Goal: Task Accomplishment & Management: Manage account settings

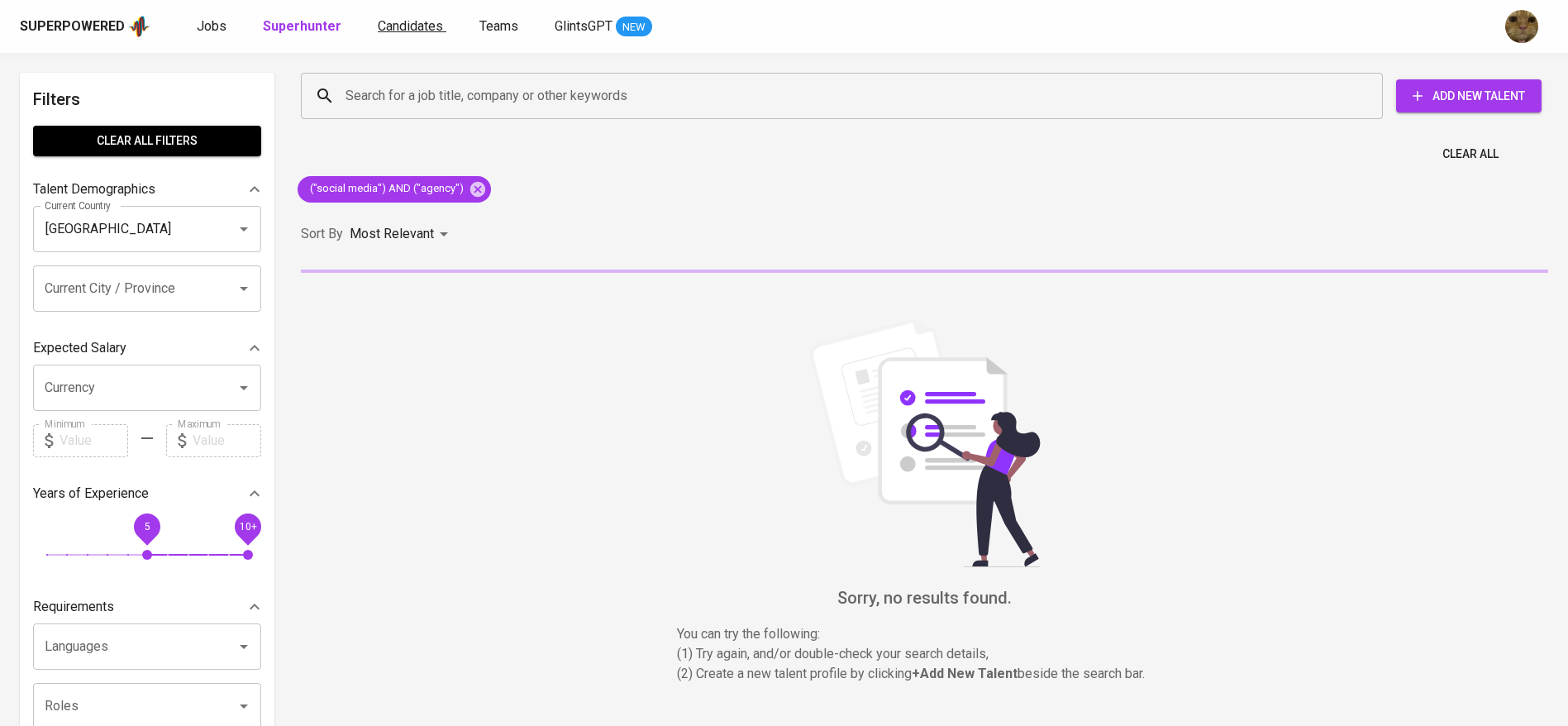
click at [401, 30] on span "Candidates" at bounding box center [411, 26] width 66 height 16
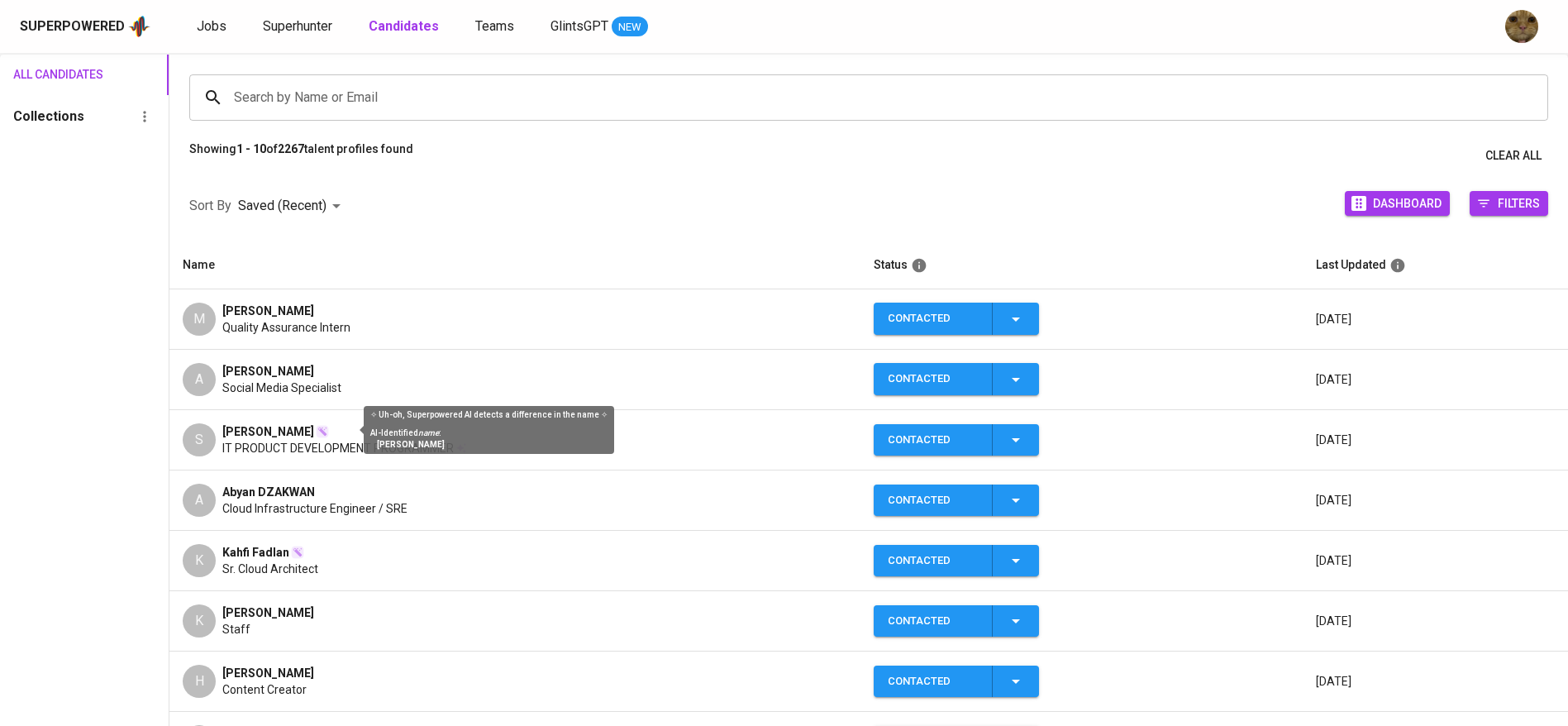
scroll to position [112, 0]
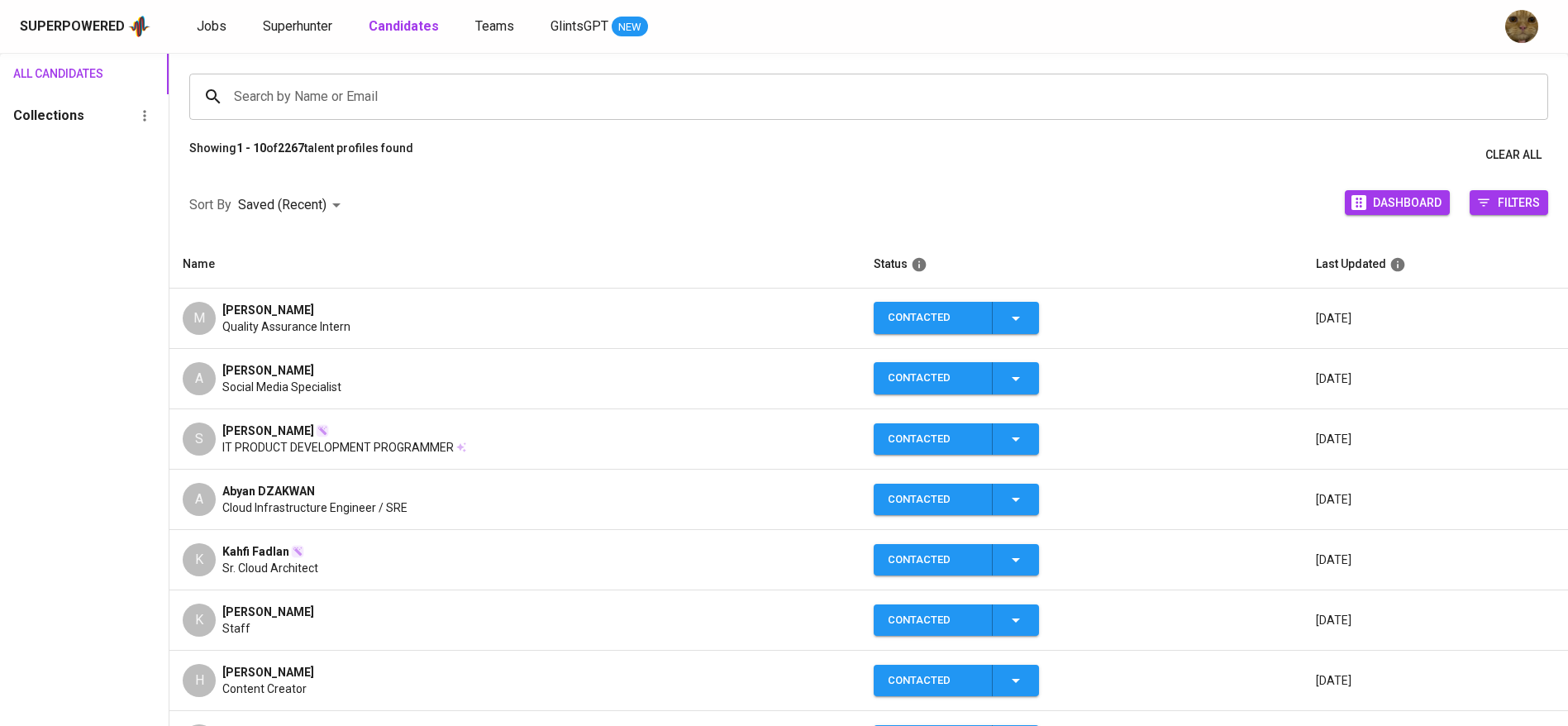
click at [199, 385] on div "A" at bounding box center [199, 378] width 33 height 33
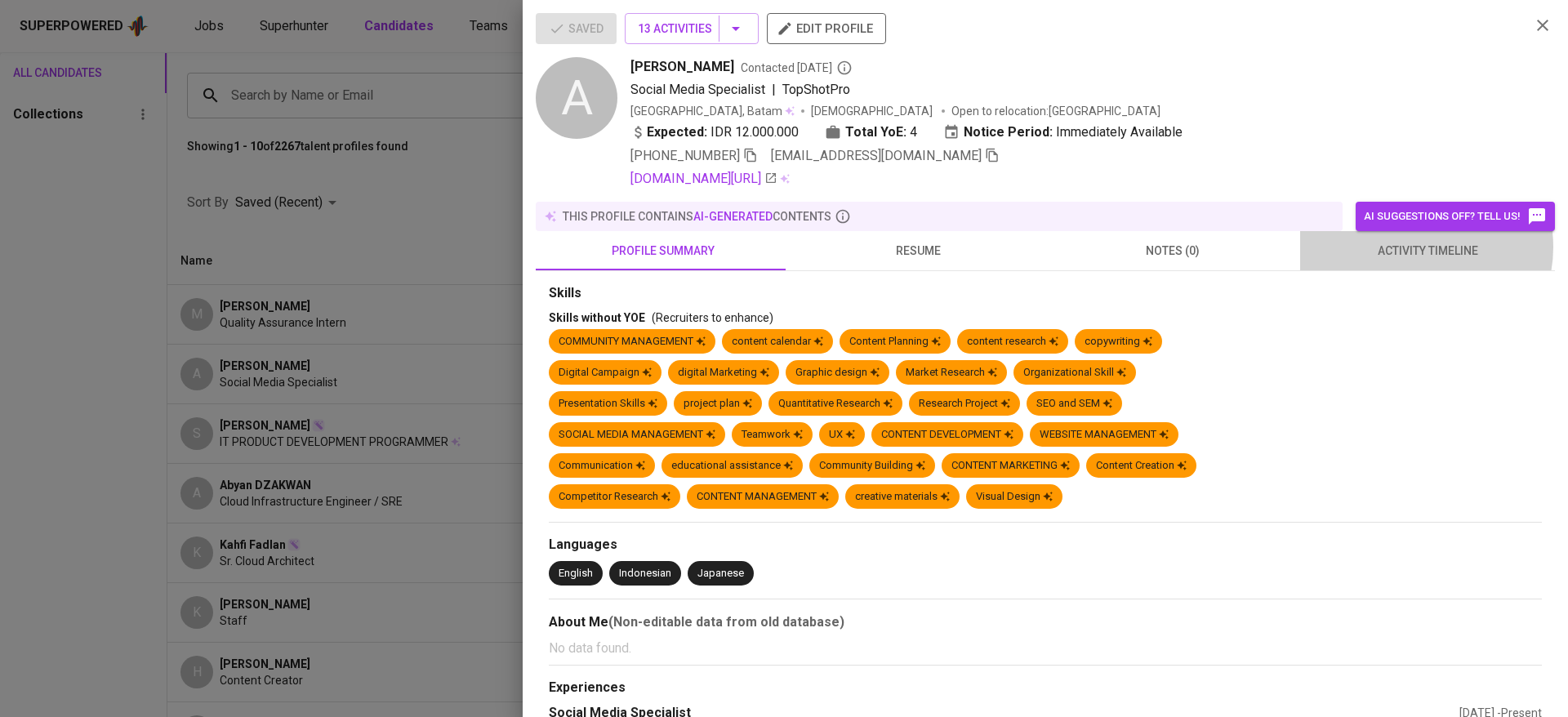
click at [1401, 247] on span "activity timeline" at bounding box center [1427, 251] width 235 height 21
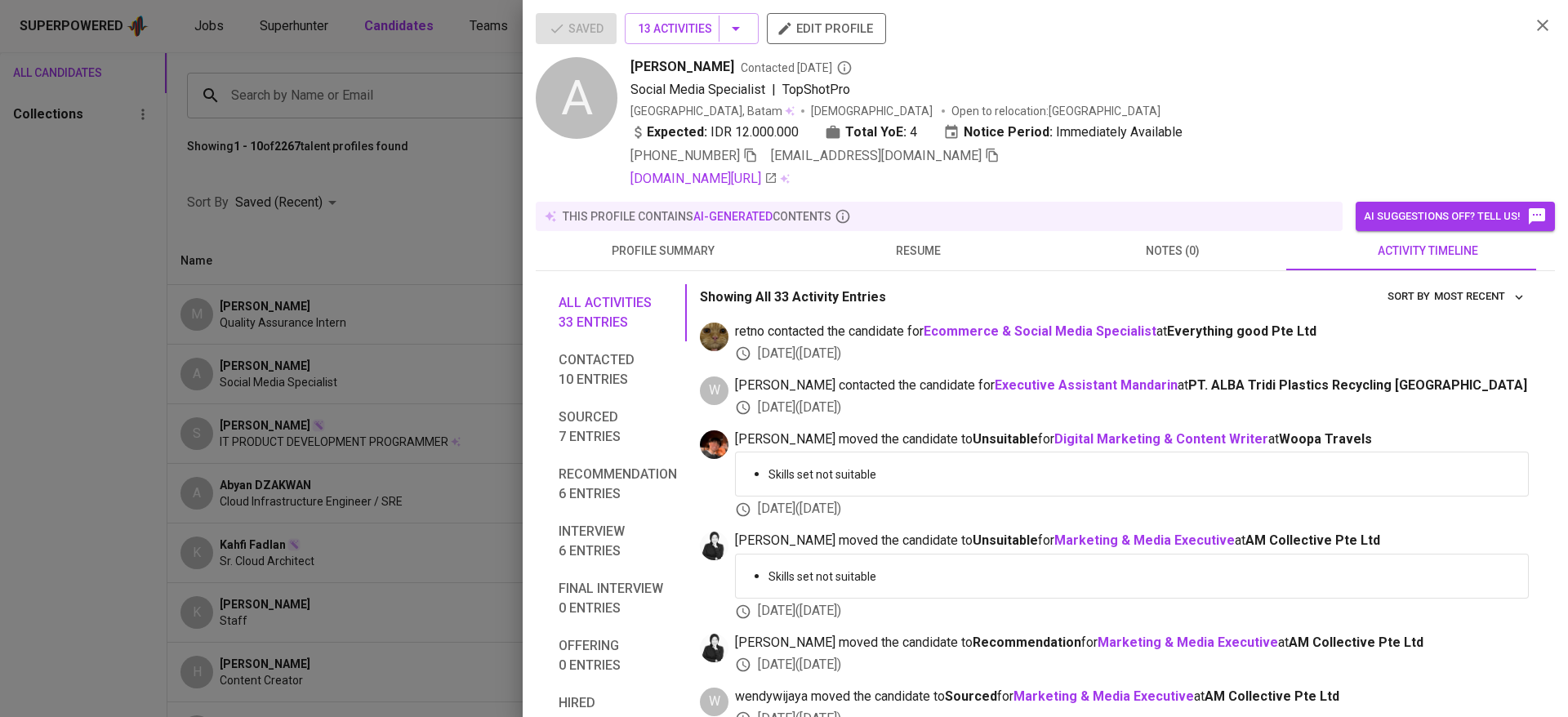
click at [985, 157] on icon "button" at bounding box center [993, 156] width 15 height 15
click at [427, 166] on div at bounding box center [784, 358] width 1568 height 717
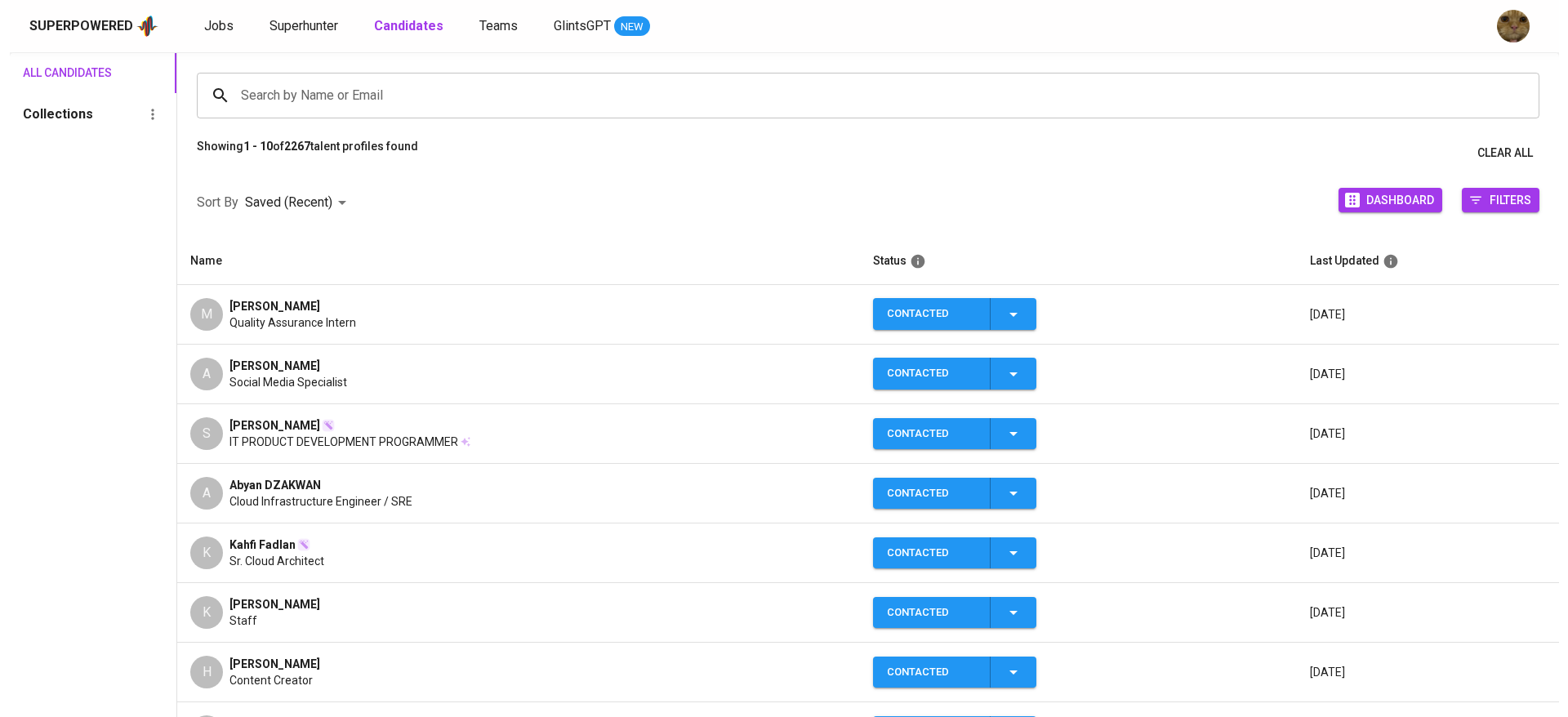
scroll to position [0, 0]
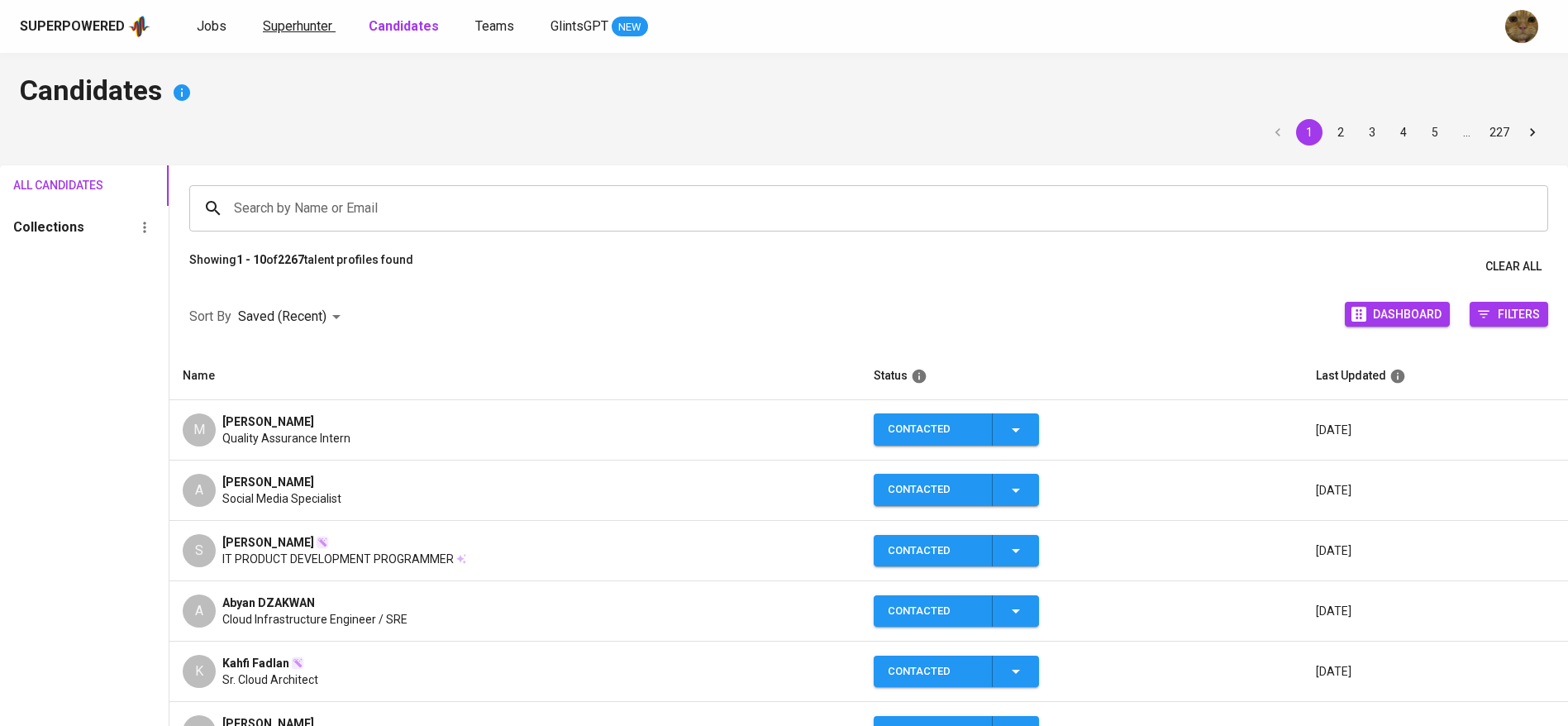
click at [291, 31] on span "Superhunter" at bounding box center [297, 26] width 70 height 16
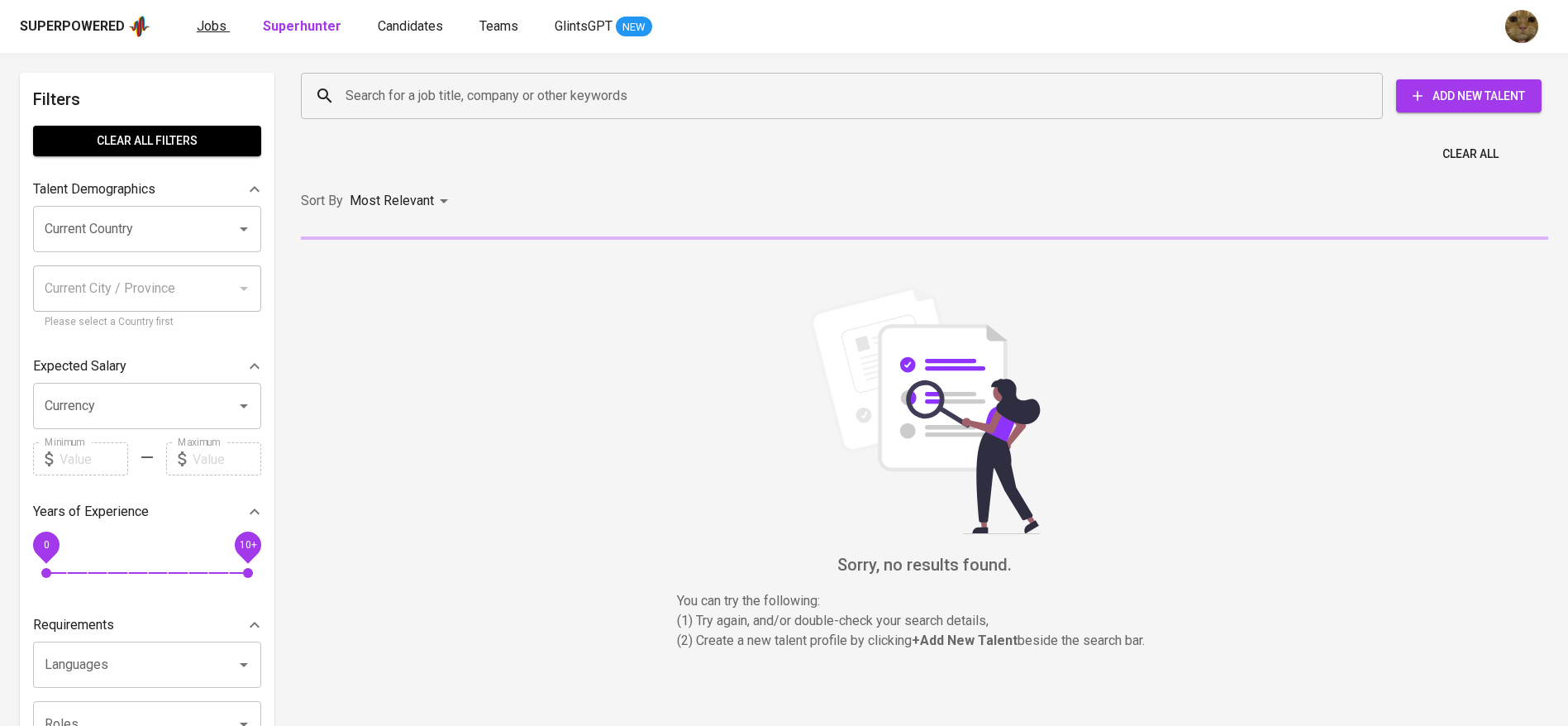
click at [221, 30] on span "Jobs" at bounding box center [211, 26] width 29 height 16
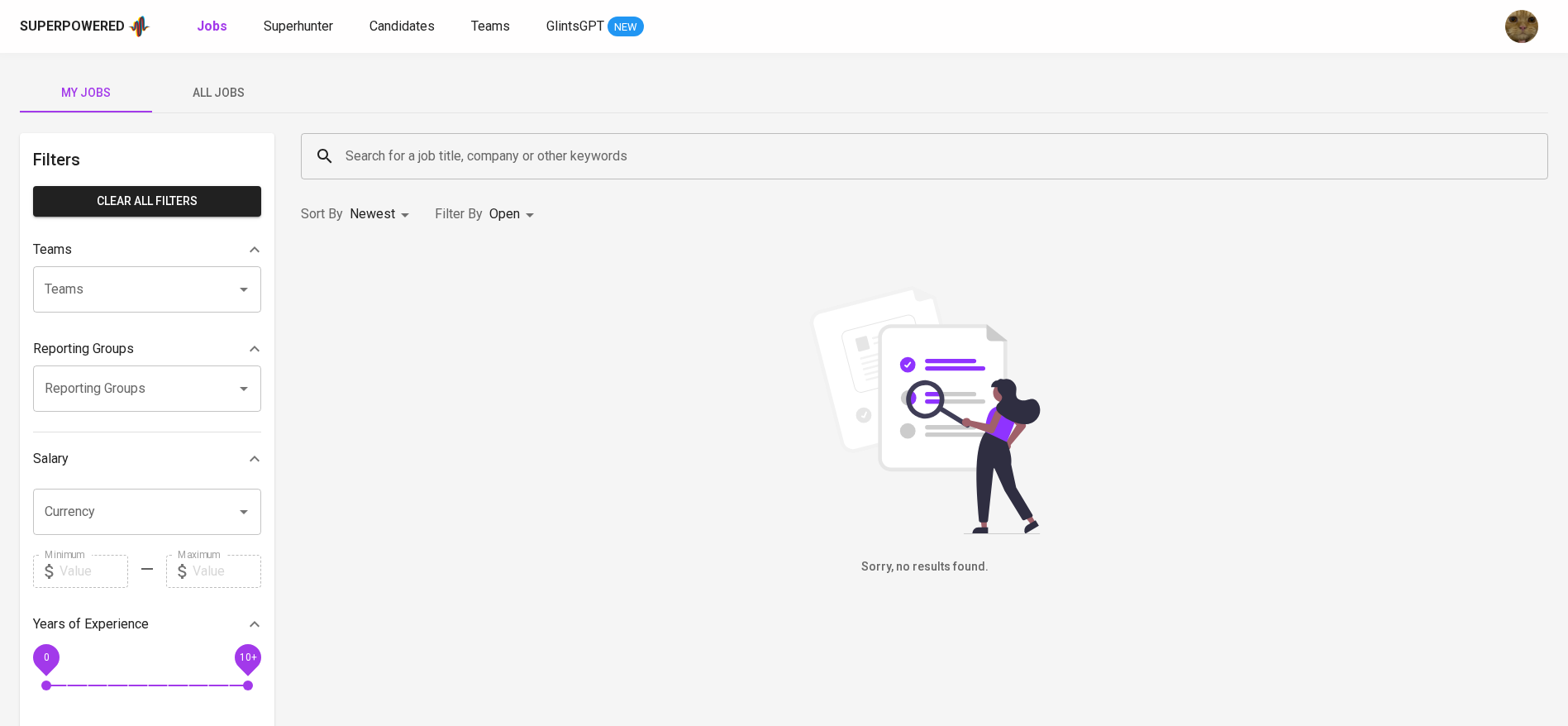
click at [217, 115] on div "My Jobs All Jobs Filters Clear All filters Teams Teams Teams Reporting Groups R…" at bounding box center [784, 569] width 1568 height 1033
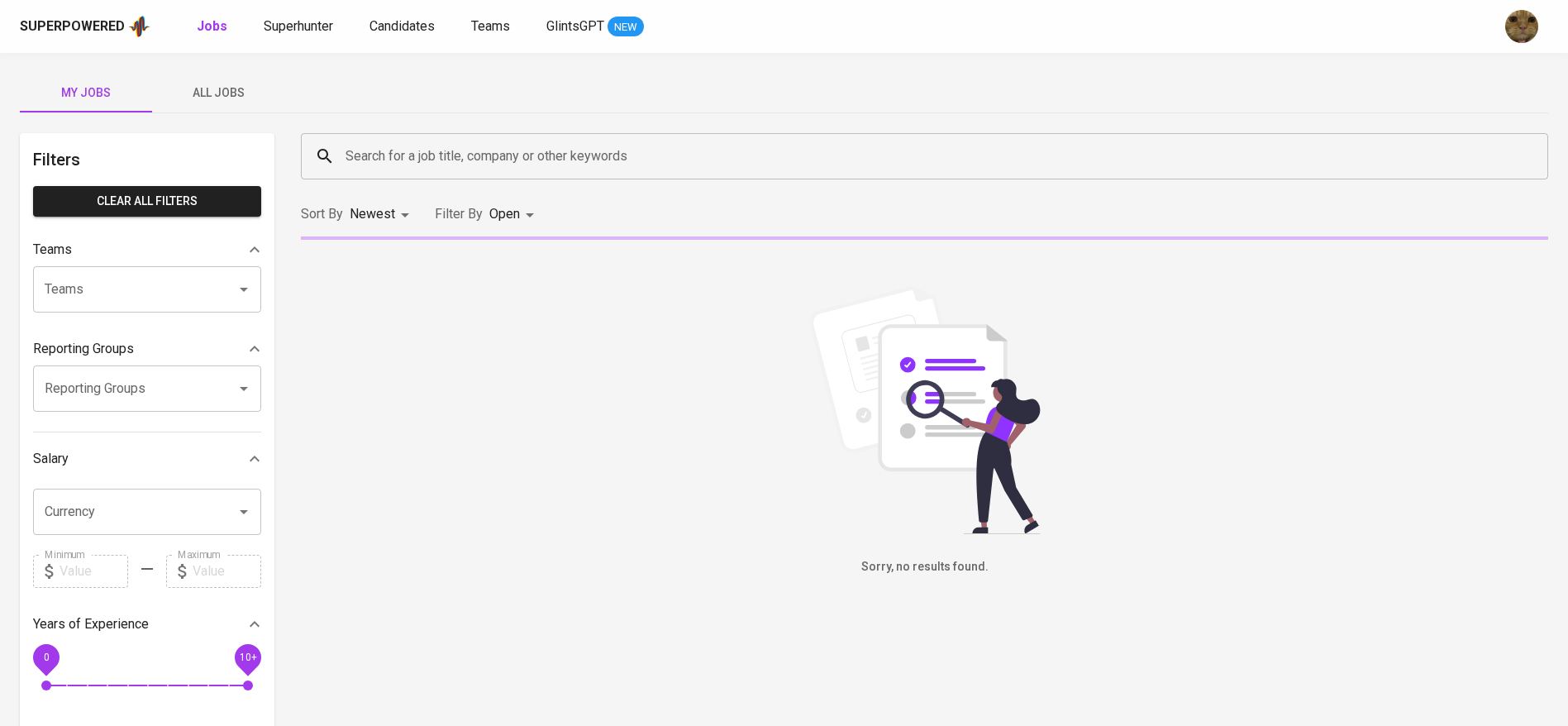
click at [210, 96] on span "All Jobs" at bounding box center [219, 93] width 113 height 21
click at [422, 163] on input "Search for a job title, company or other keywords" at bounding box center [929, 156] width 1175 height 31
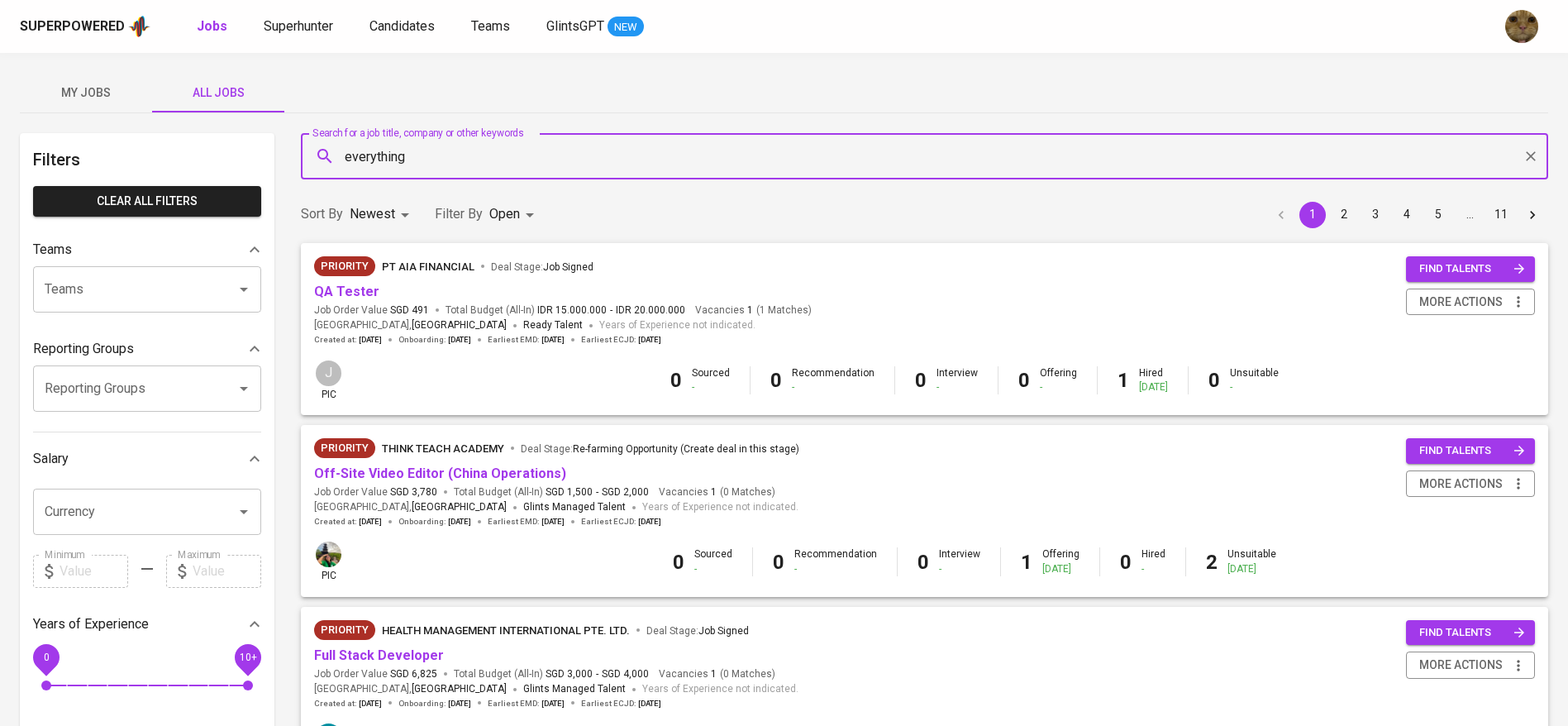
type input "everything"
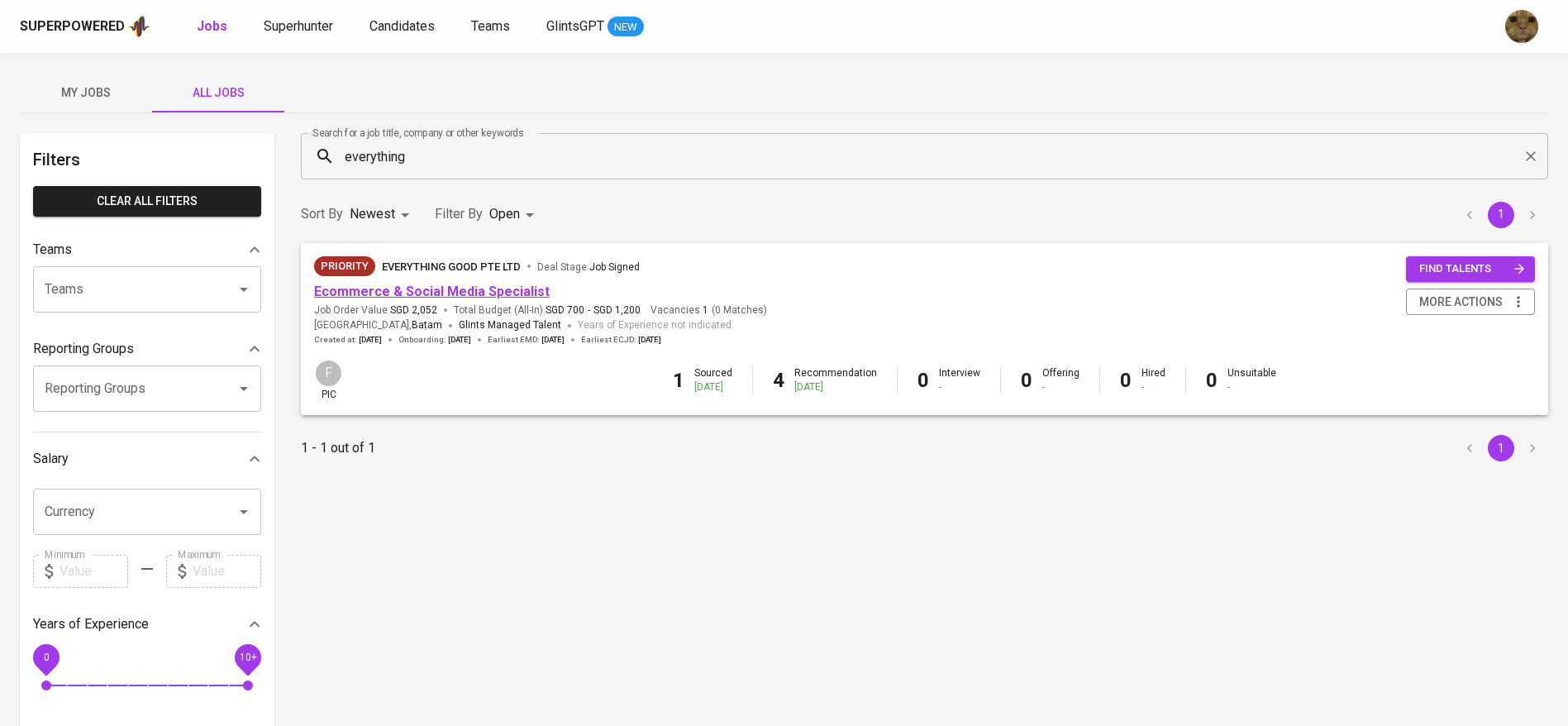
click at [377, 293] on link "Ecommerce & Social Media Specialist" at bounding box center [432, 291] width 236 height 16
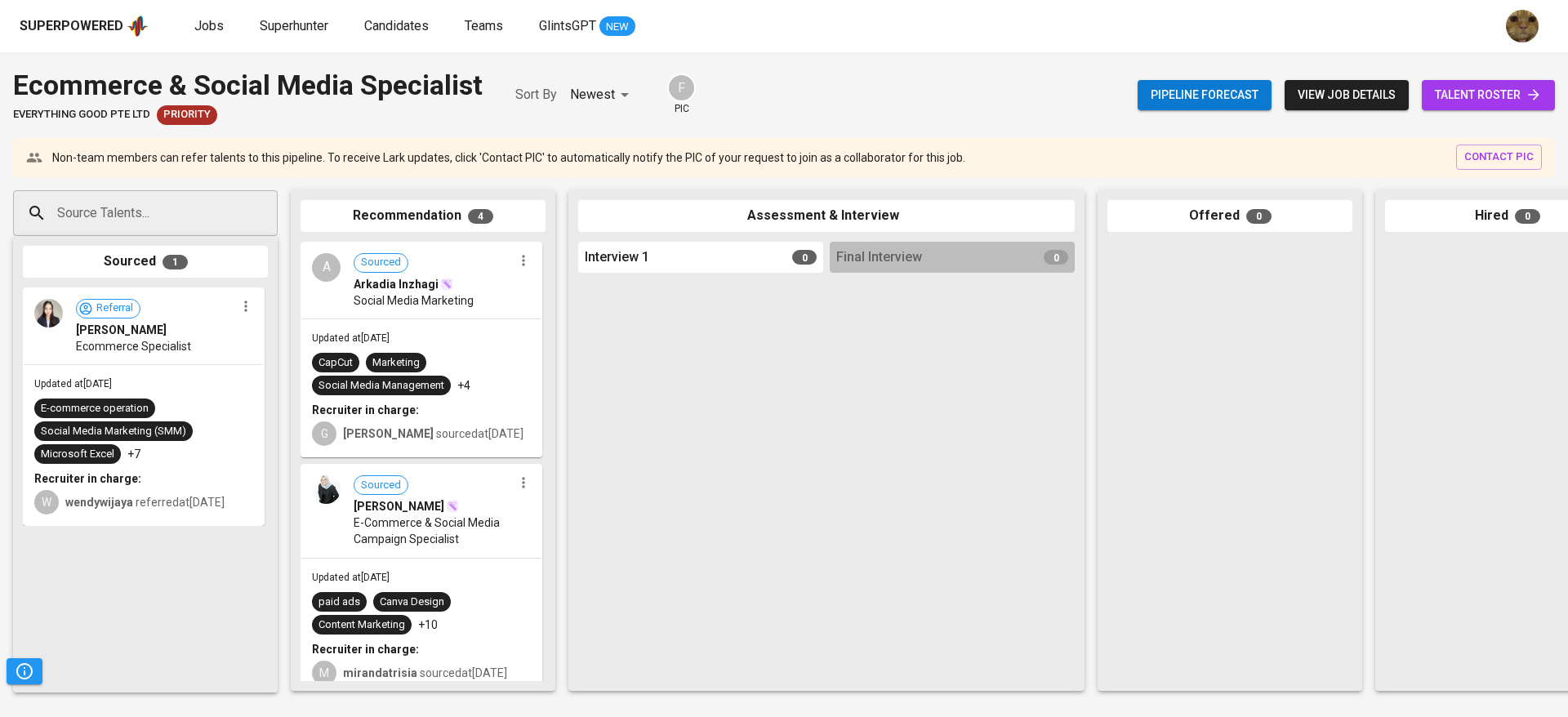
click at [160, 215] on input "Source Talents..." at bounding box center [139, 213] width 171 height 31
paste input "[EMAIL_ADDRESS][DOMAIN_NAME]"
type input "[EMAIL_ADDRESS][DOMAIN_NAME]"
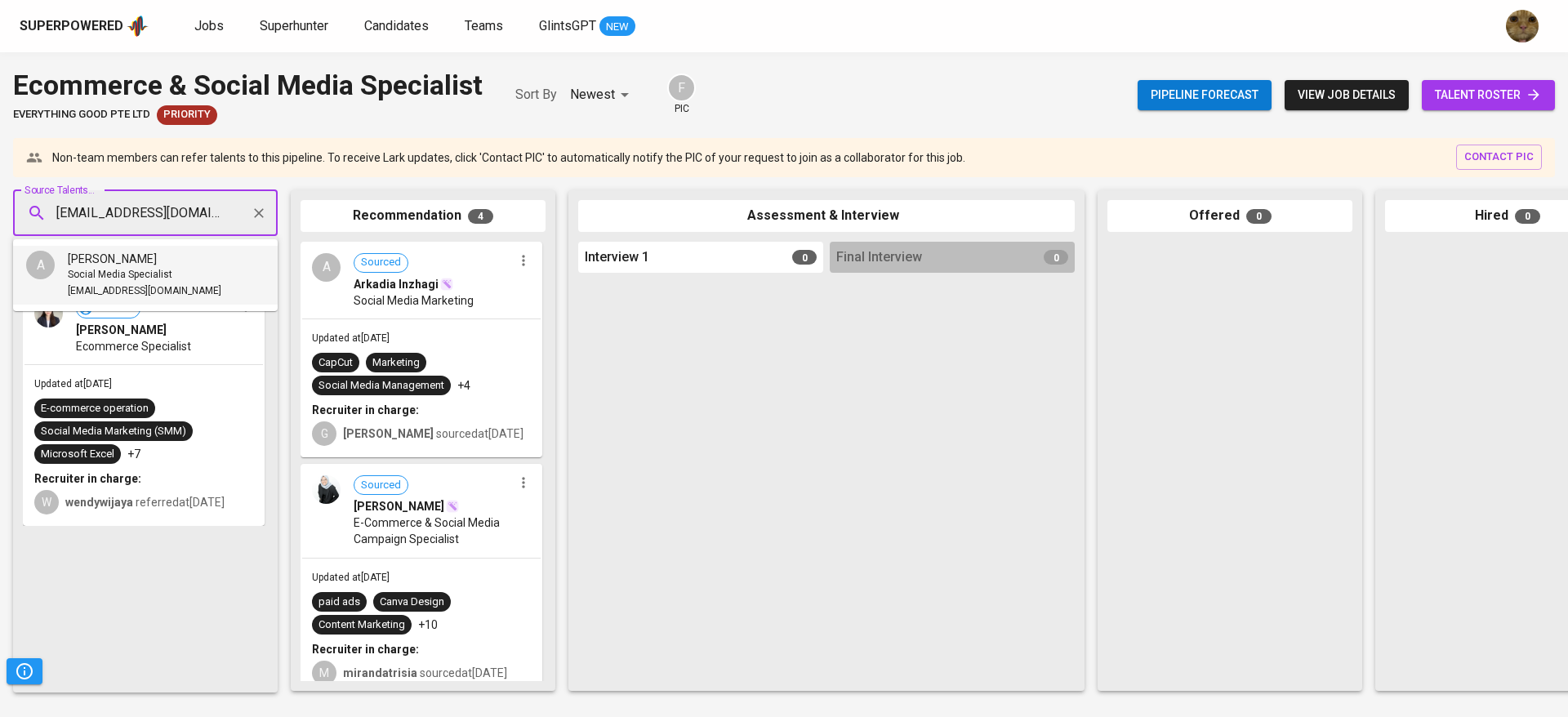
click at [119, 267] on span "Social Media Specialist" at bounding box center [121, 275] width 105 height 17
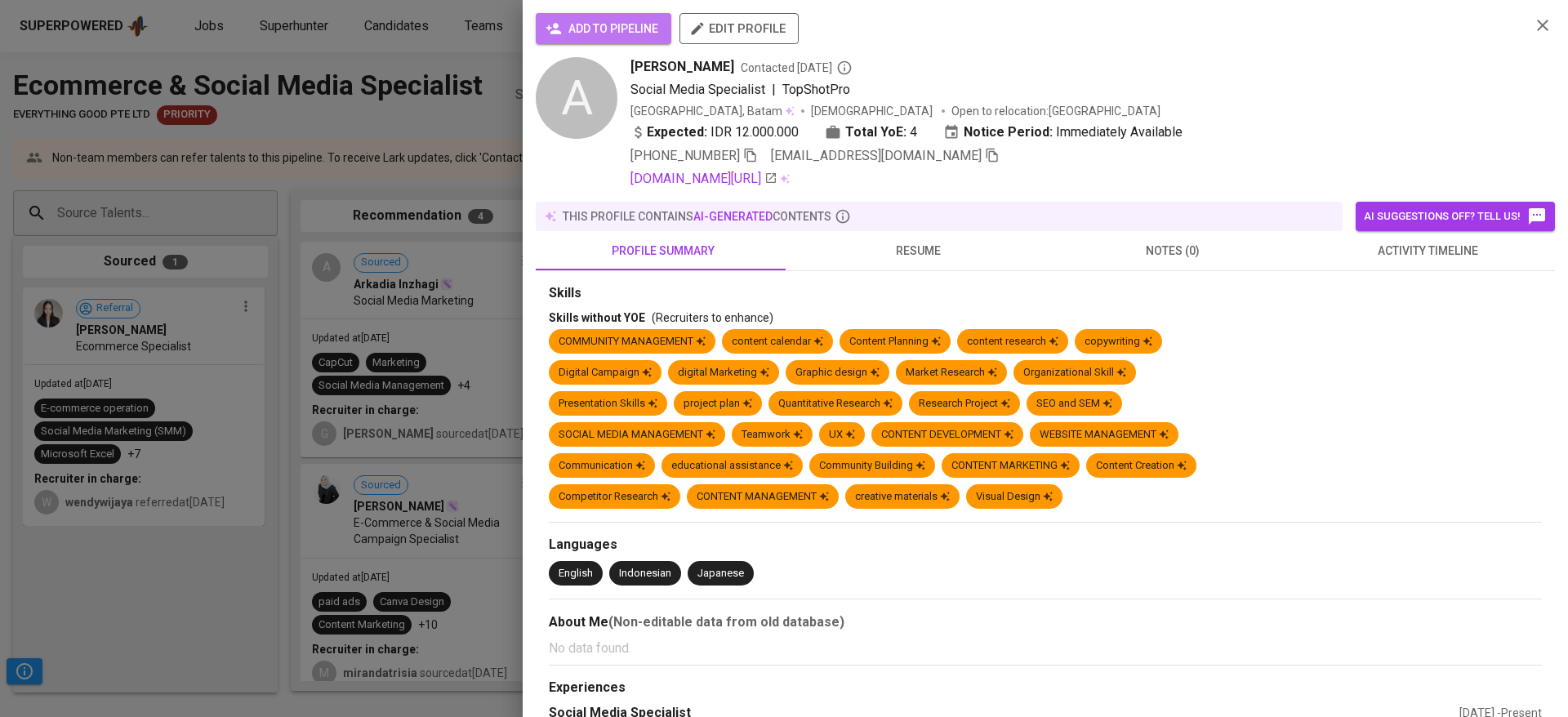
click at [639, 27] on span "add to pipeline" at bounding box center [604, 29] width 110 height 21
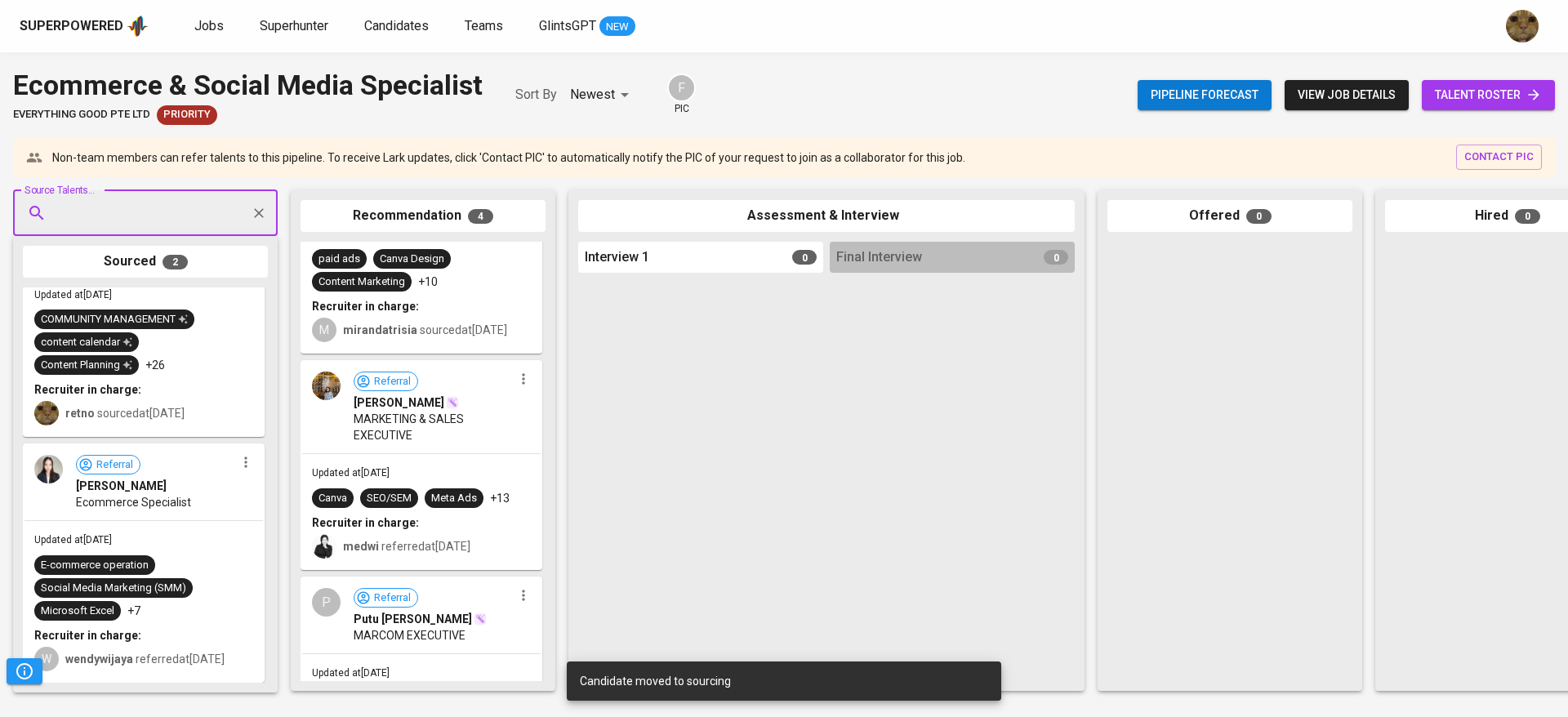
scroll to position [466, 0]
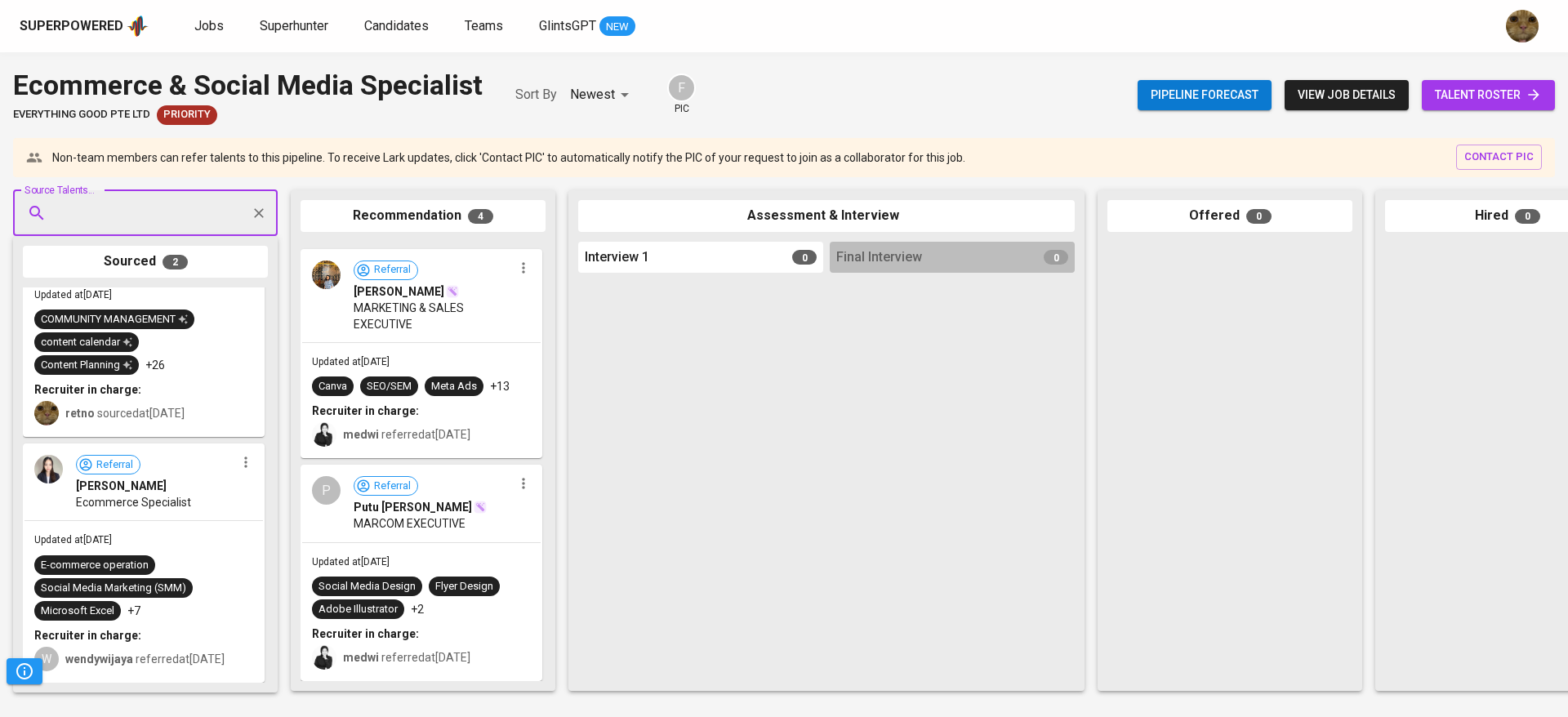
click at [180, 577] on div "E-commerce operation Social Media Marketing (SMM) Microsoft Excel +7" at bounding box center [143, 588] width 219 height 66
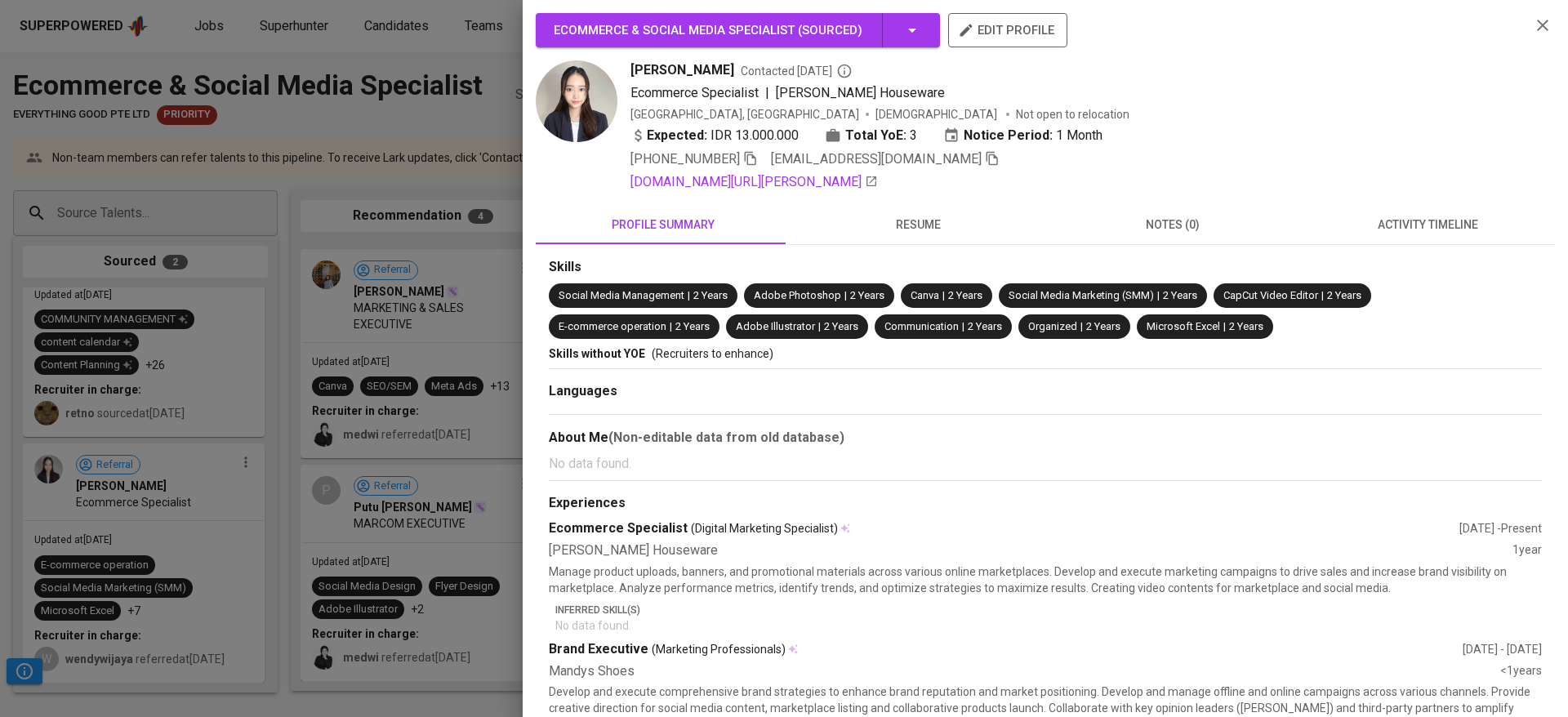
click at [180, 577] on div at bounding box center [784, 358] width 1568 height 717
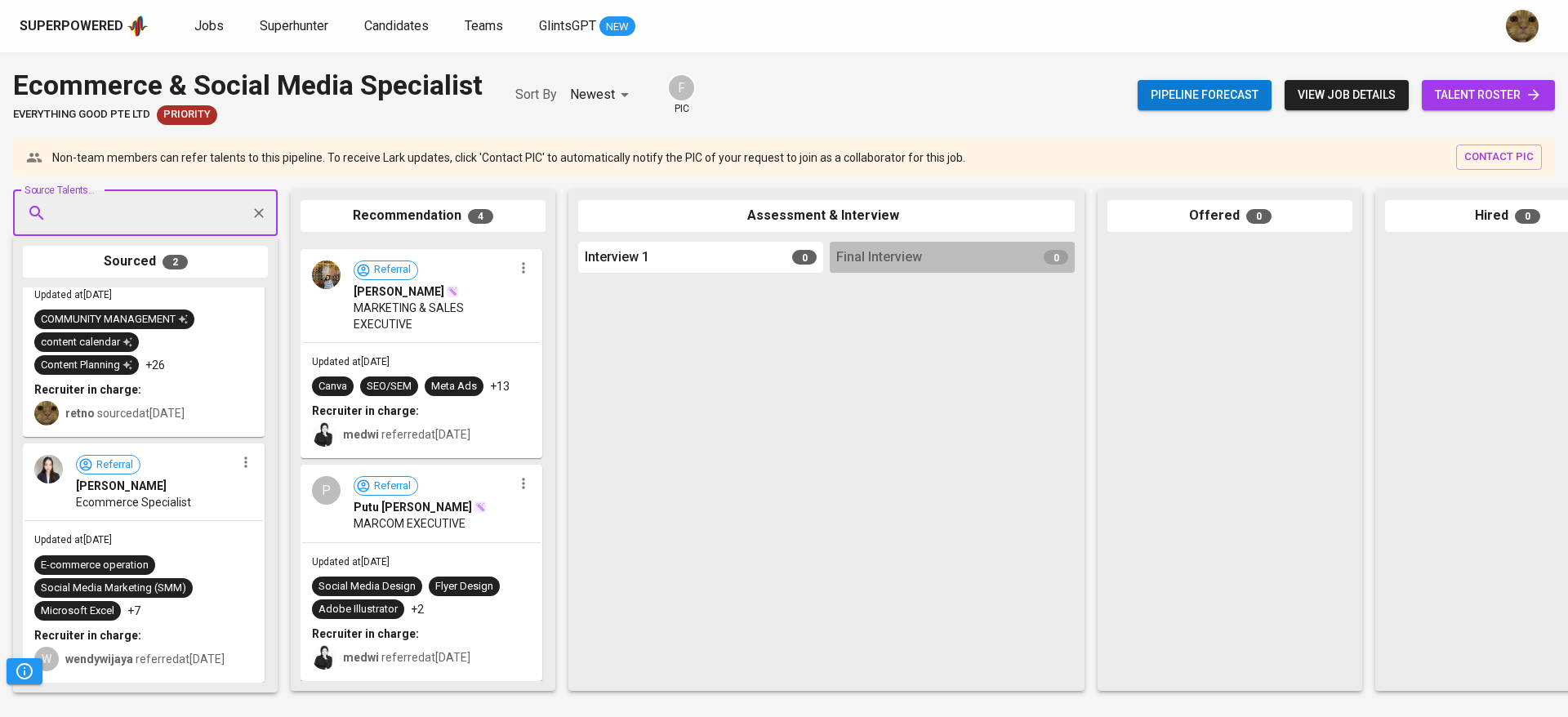
scroll to position [0, 0]
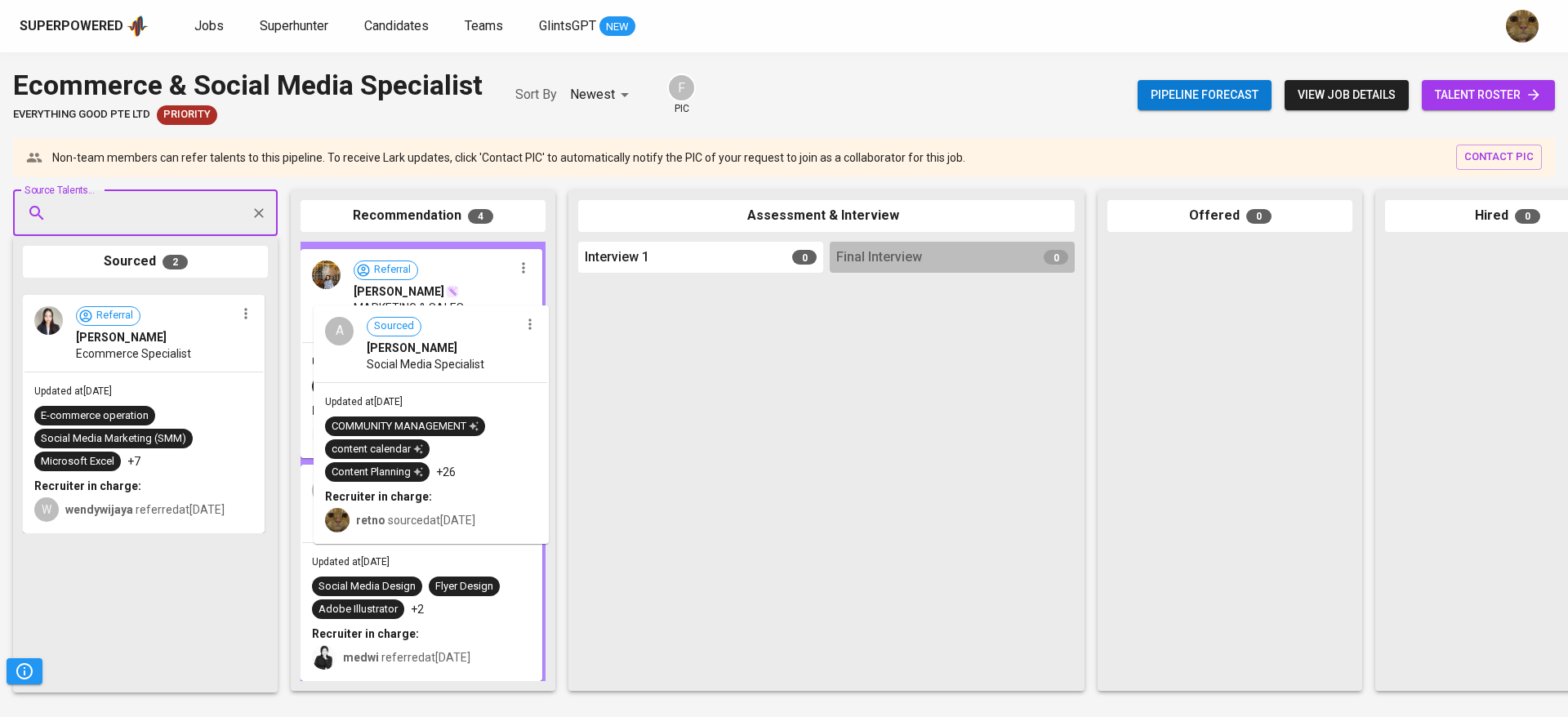
drag, startPoint x: 116, startPoint y: 465, endPoint x: 420, endPoint y: 487, distance: 304.8
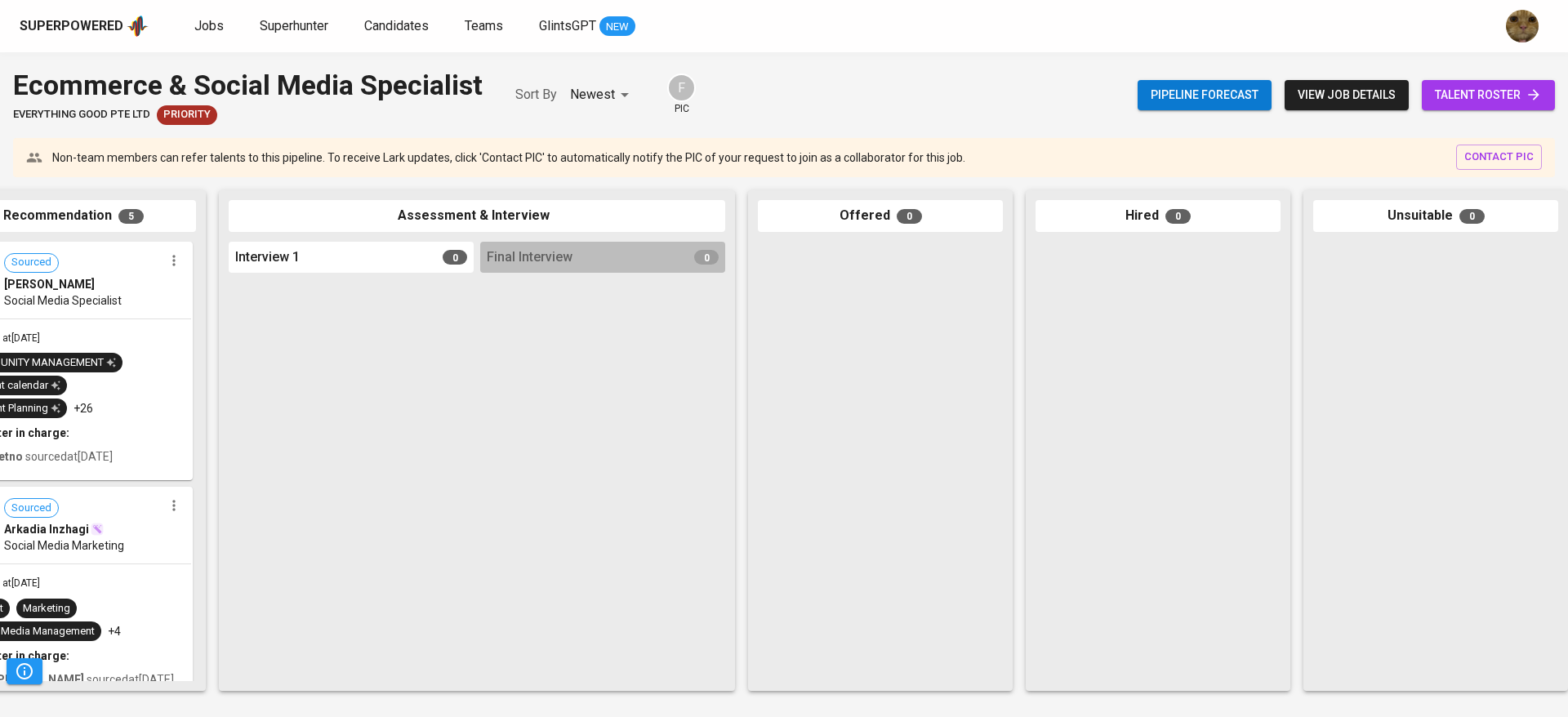
scroll to position [0, 377]
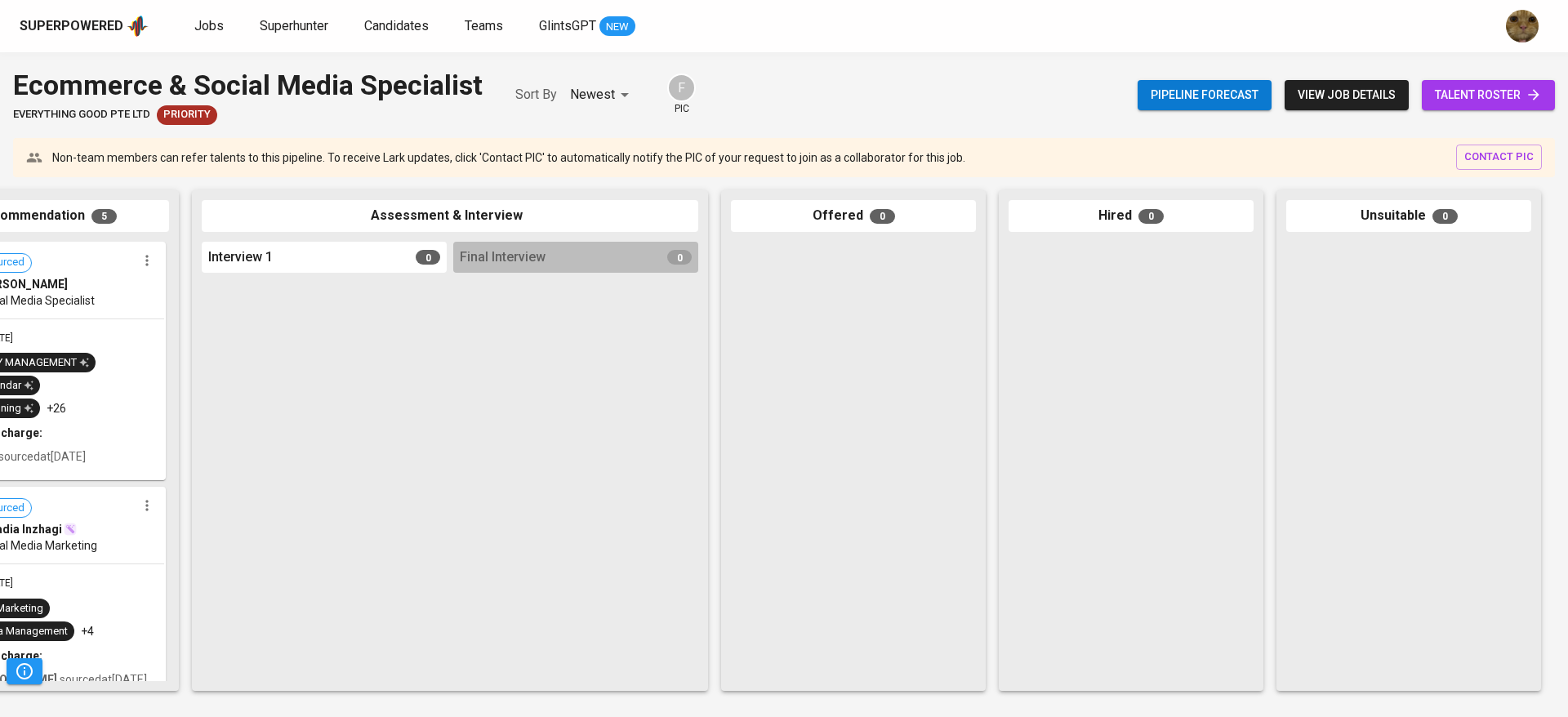
click at [1482, 90] on span "talent roster" at bounding box center [1488, 95] width 107 height 21
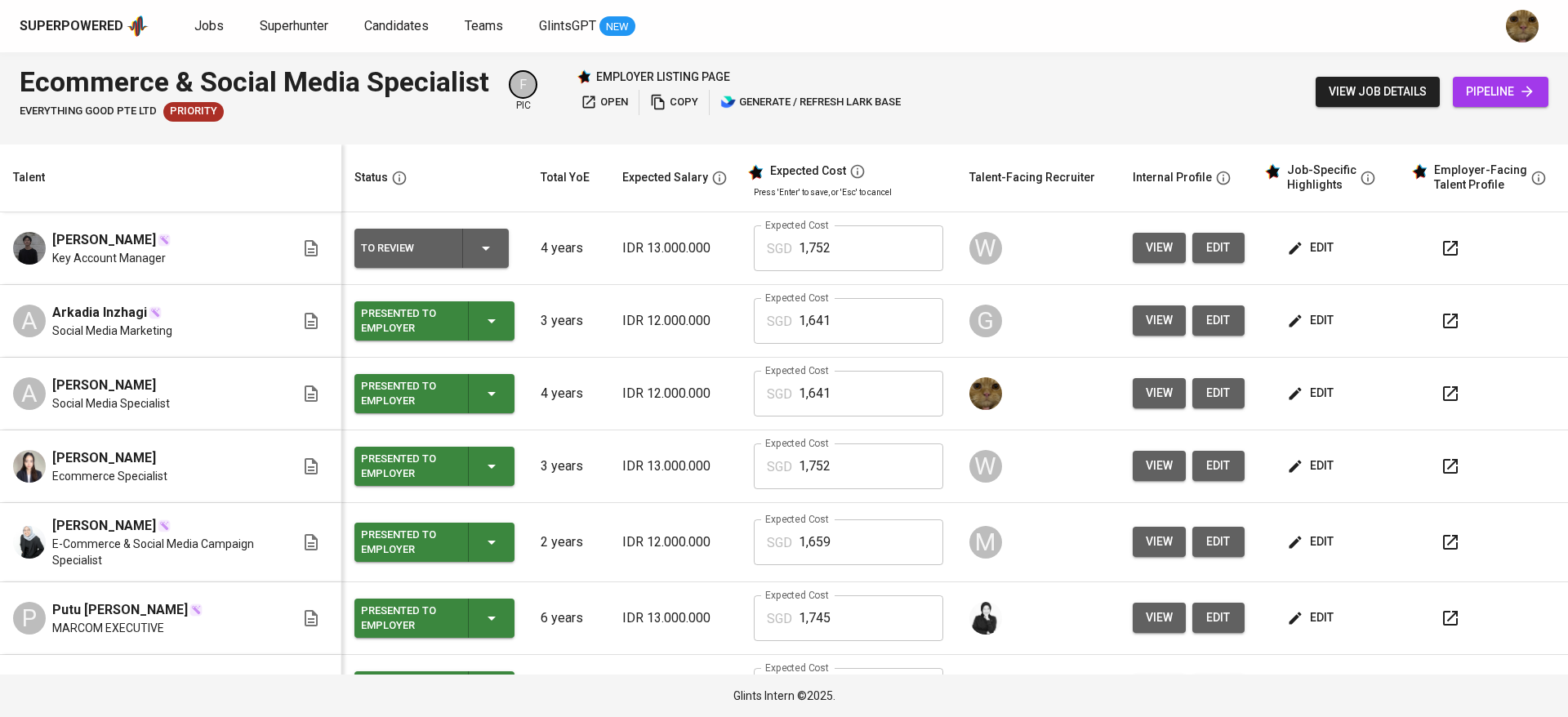
click at [1441, 250] on icon "button" at bounding box center [1451, 249] width 20 height 20
